Goal: Task Accomplishment & Management: Use online tool/utility

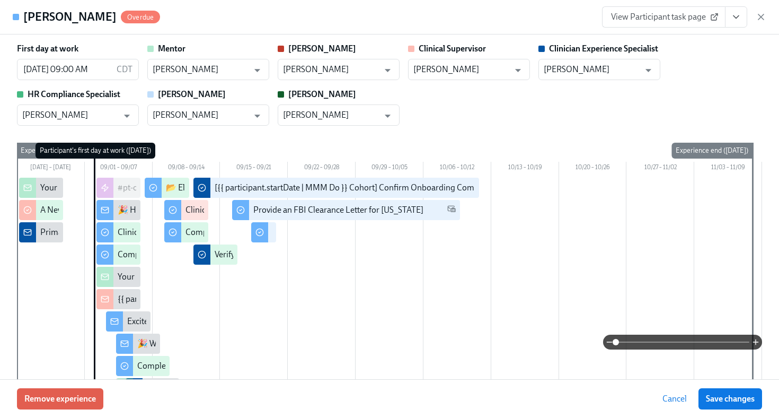
scroll to position [485, 0]
click at [764, 22] on icon "button" at bounding box center [761, 17] width 11 height 11
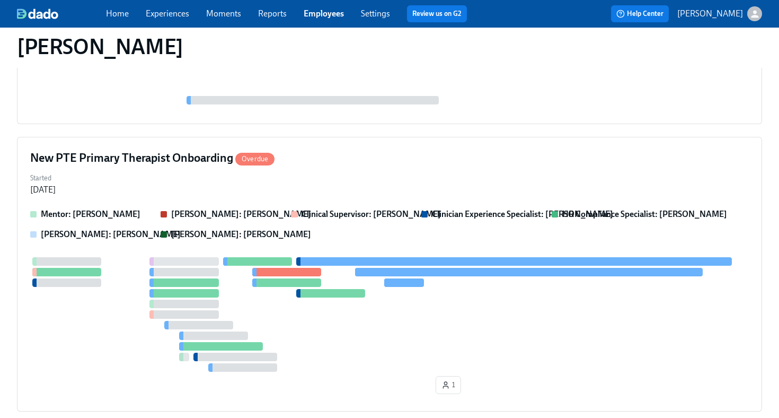
click at [330, 14] on link "Employees" at bounding box center [324, 13] width 40 height 10
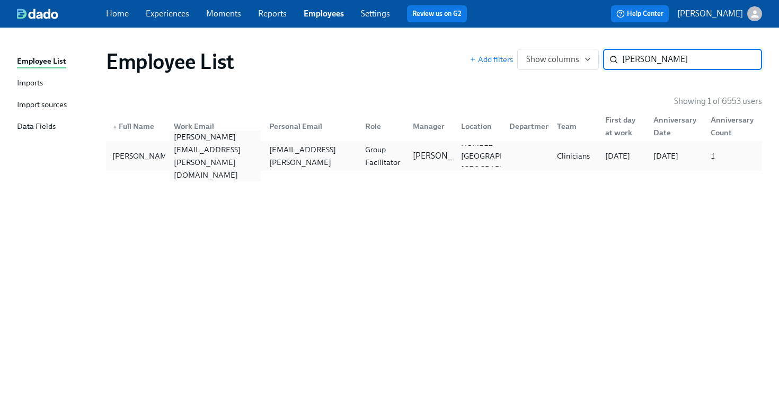
type input "danielle gonz"
click at [214, 158] on div "danielle.gonzalez@charliehealth.com" at bounding box center [216, 155] width 92 height 51
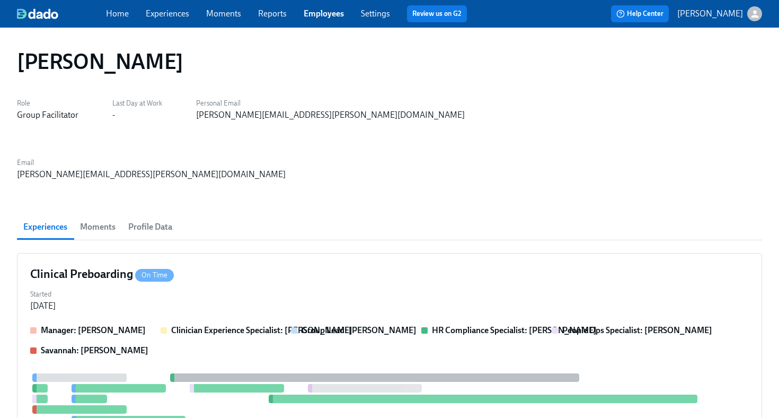
click at [214, 214] on div "Experiences Moments Profile Data" at bounding box center [389, 226] width 745 height 25
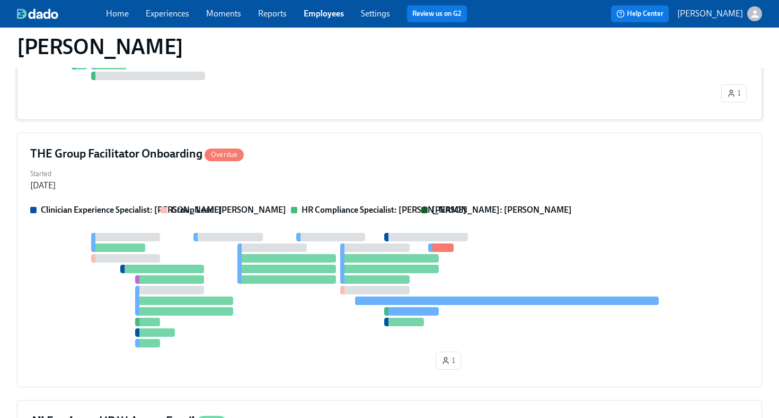
scroll to position [540, 0]
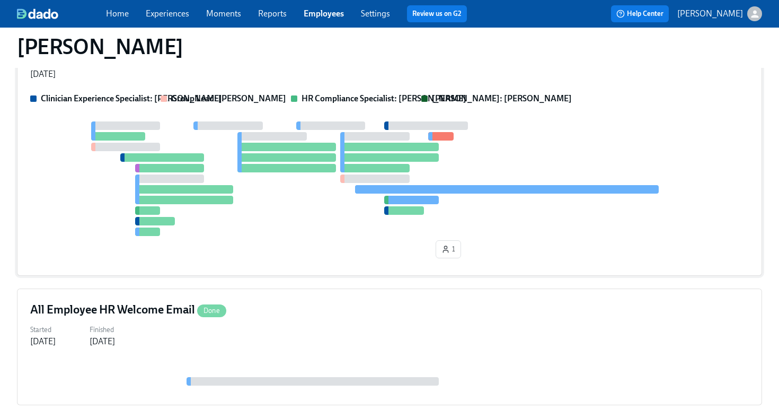
click at [245, 189] on div "1" at bounding box center [389, 191] width 719 height 141
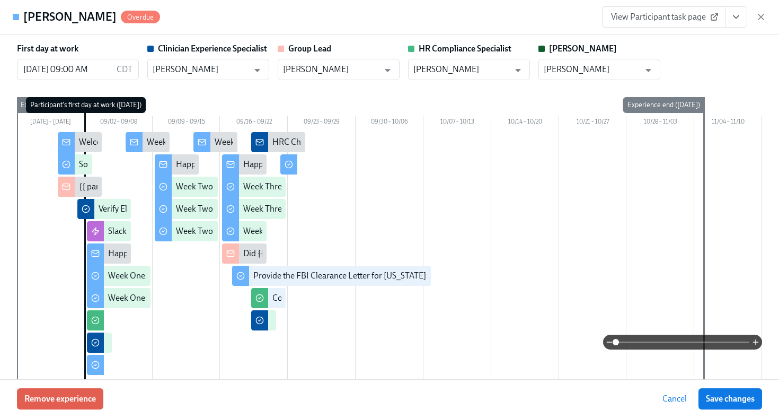
click at [734, 21] on icon "View task page" at bounding box center [736, 17] width 11 height 11
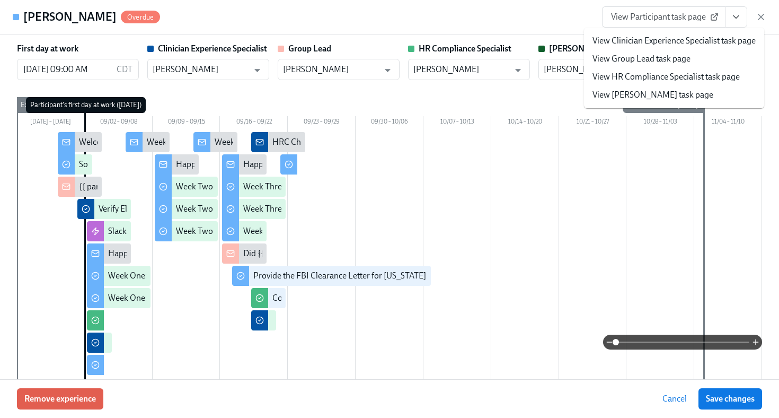
click at [700, 76] on link "View HR Compliance Specialist task page" at bounding box center [666, 77] width 147 height 12
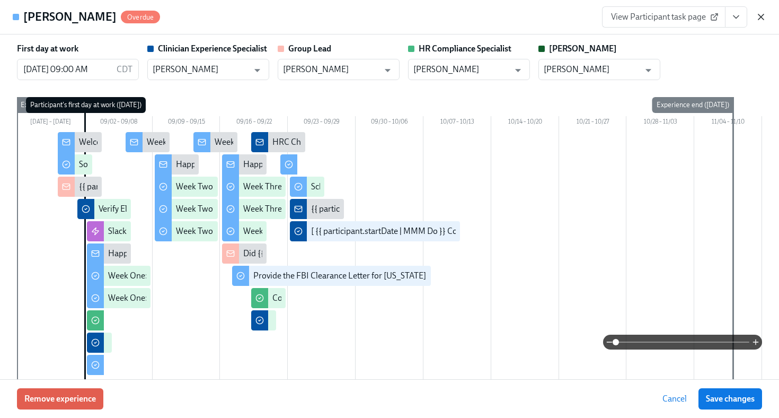
click at [760, 14] on icon "button" at bounding box center [761, 17] width 11 height 11
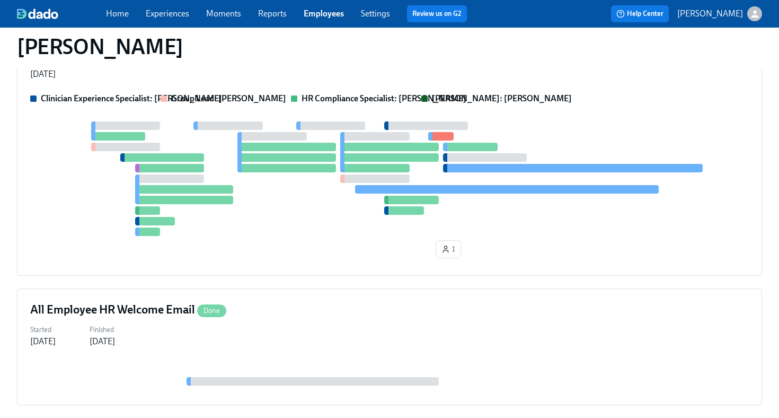
click at [333, 16] on link "Employees" at bounding box center [324, 13] width 40 height 10
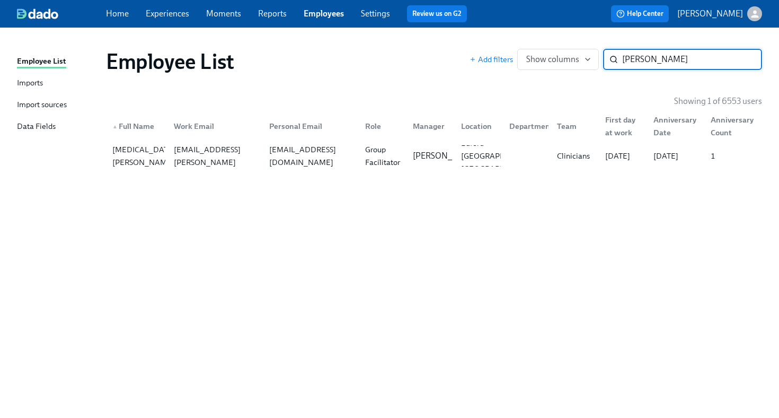
type input "kadian"
click at [156, 148] on div "Kadian Simpson" at bounding box center [144, 155] width 72 height 25
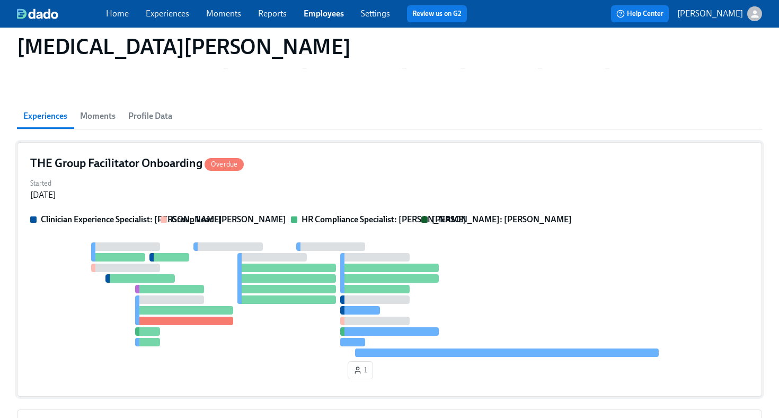
scroll to position [58, 0]
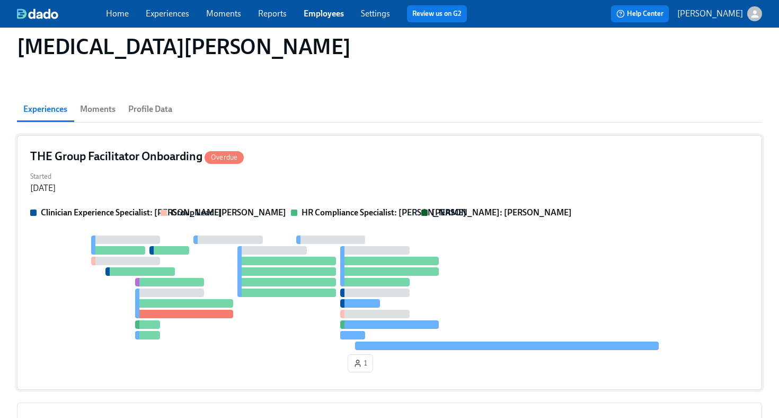
click at [306, 183] on div "Started Sep 05, 2025" at bounding box center [389, 181] width 719 height 25
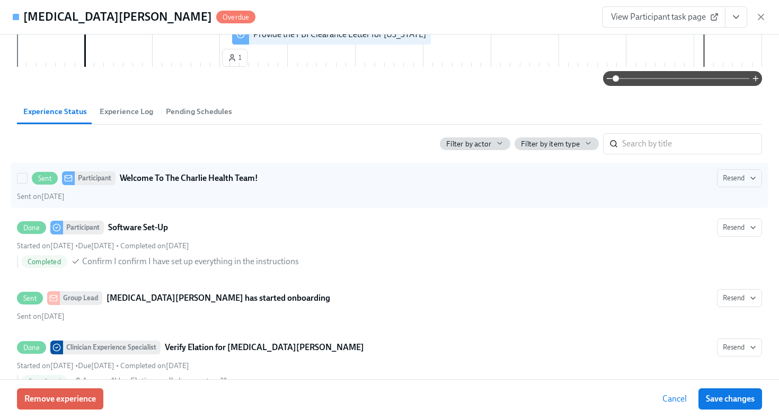
scroll to position [273, 0]
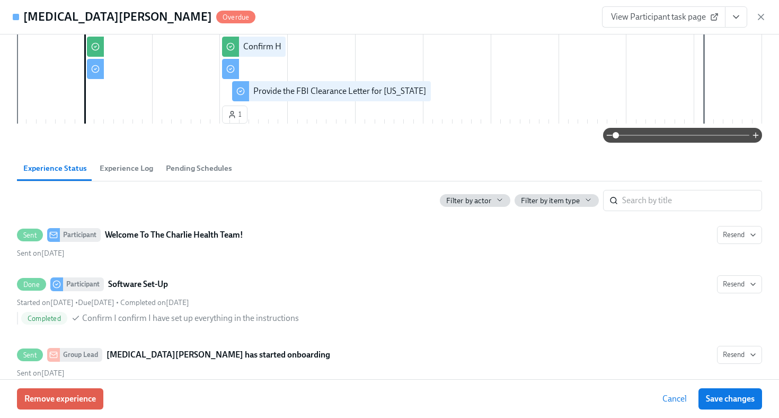
click at [736, 20] on icon "View task page" at bounding box center [736, 17] width 11 height 11
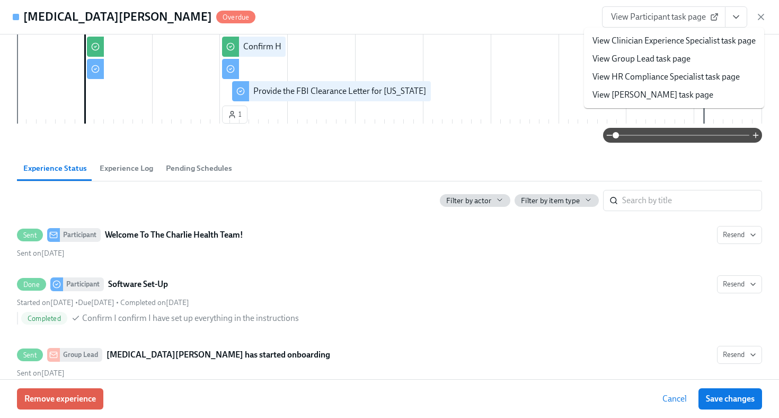
click at [711, 80] on link "View HR Compliance Specialist task page" at bounding box center [666, 77] width 147 height 12
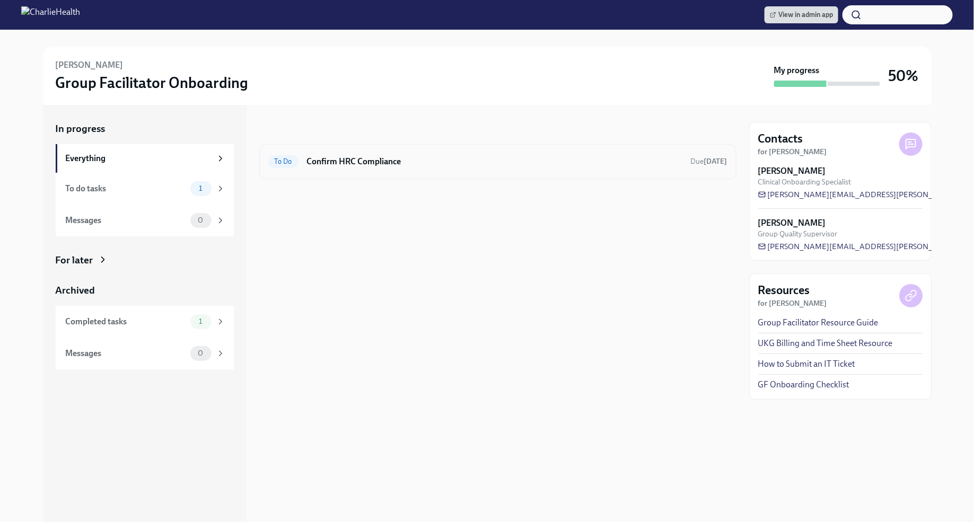
click at [419, 164] on h6 "Confirm HRC Compliance" at bounding box center [494, 162] width 375 height 12
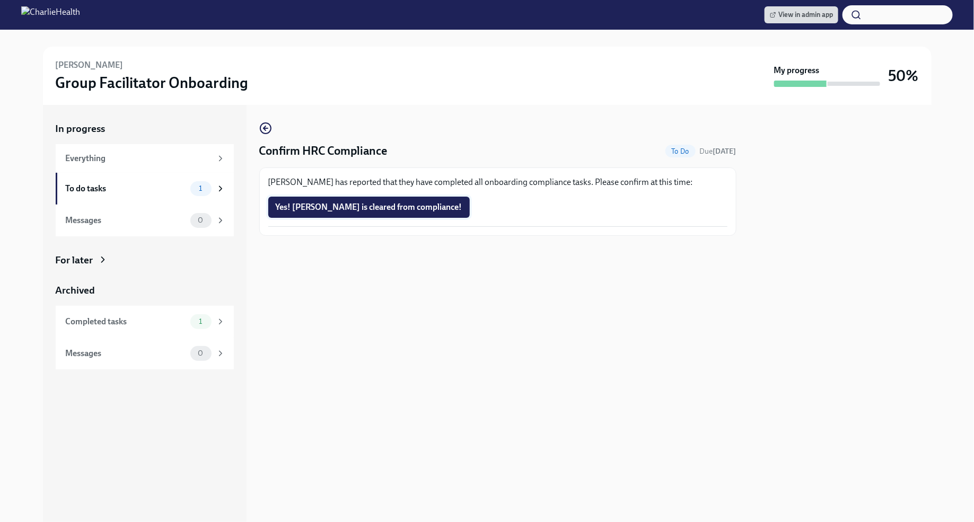
click at [382, 206] on span "Yes! [PERSON_NAME] is cleared from compliance!" at bounding box center [369, 207] width 187 height 11
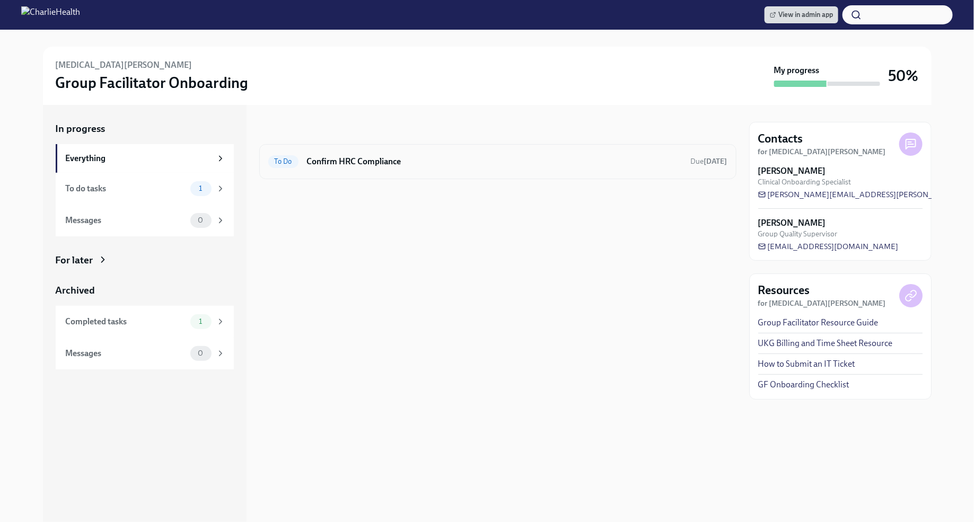
click at [505, 160] on h6 "Confirm HRC Compliance" at bounding box center [494, 162] width 375 height 12
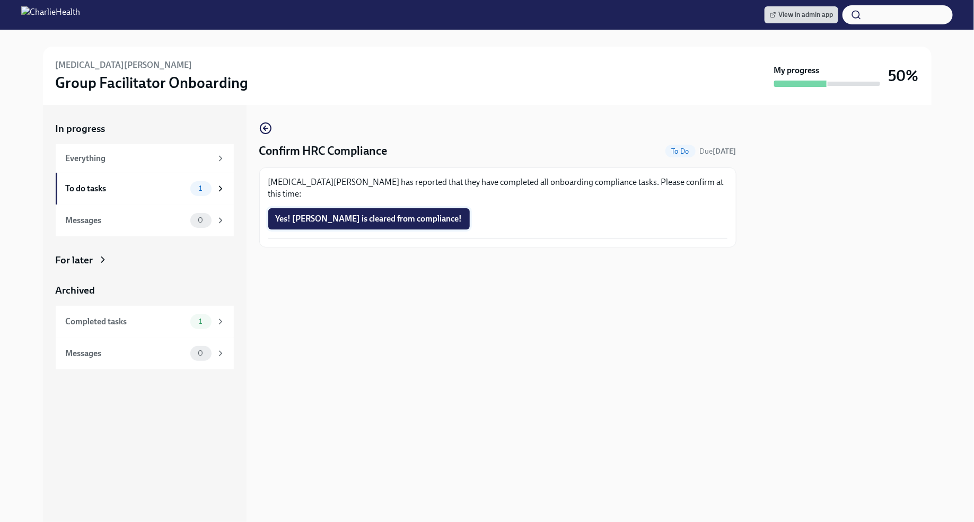
click at [341, 214] on span "Yes! Kadian is cleared from compliance!" at bounding box center [369, 219] width 187 height 11
